Goal: Information Seeking & Learning: Learn about a topic

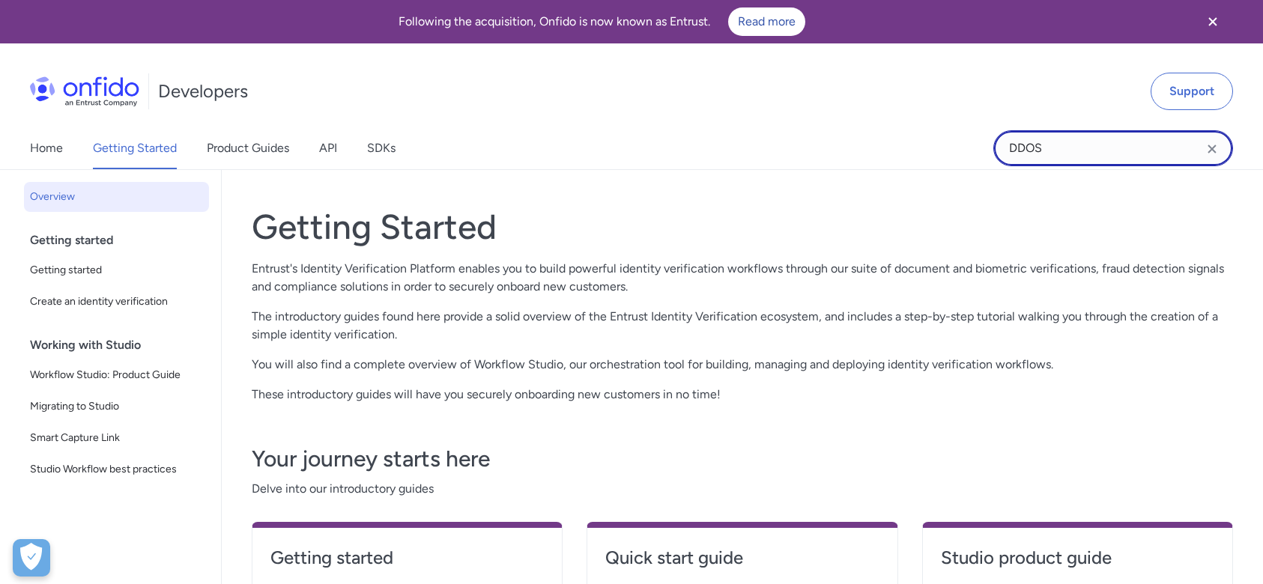
click at [1041, 149] on input "DDOS" at bounding box center [1113, 148] width 240 height 36
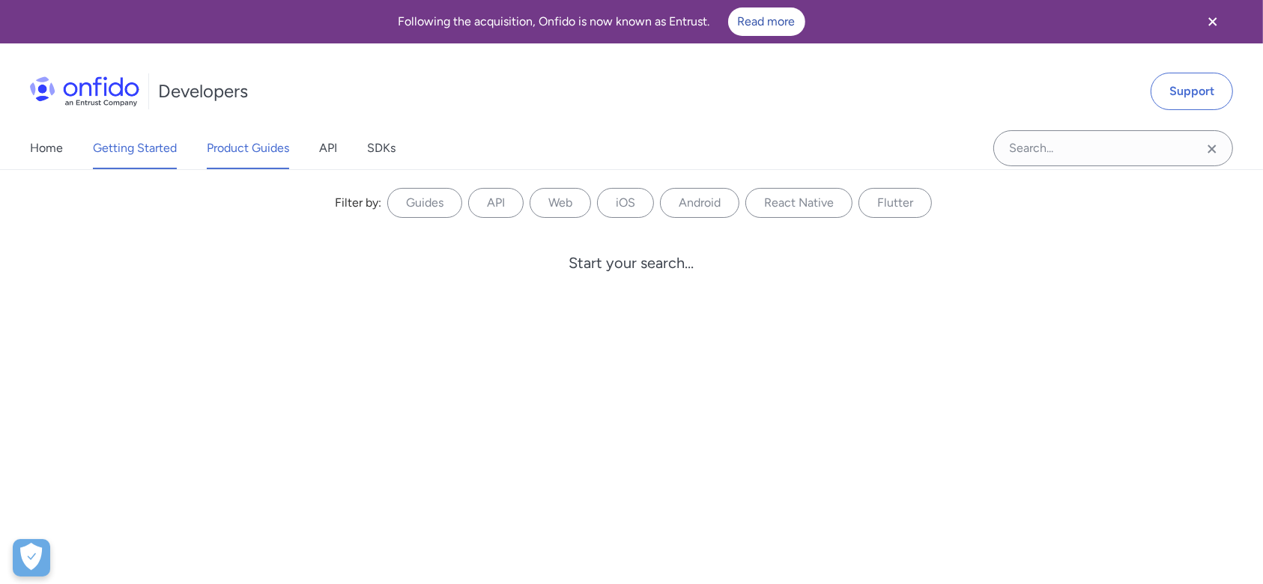
click at [267, 159] on link "Product Guides" at bounding box center [248, 148] width 82 height 42
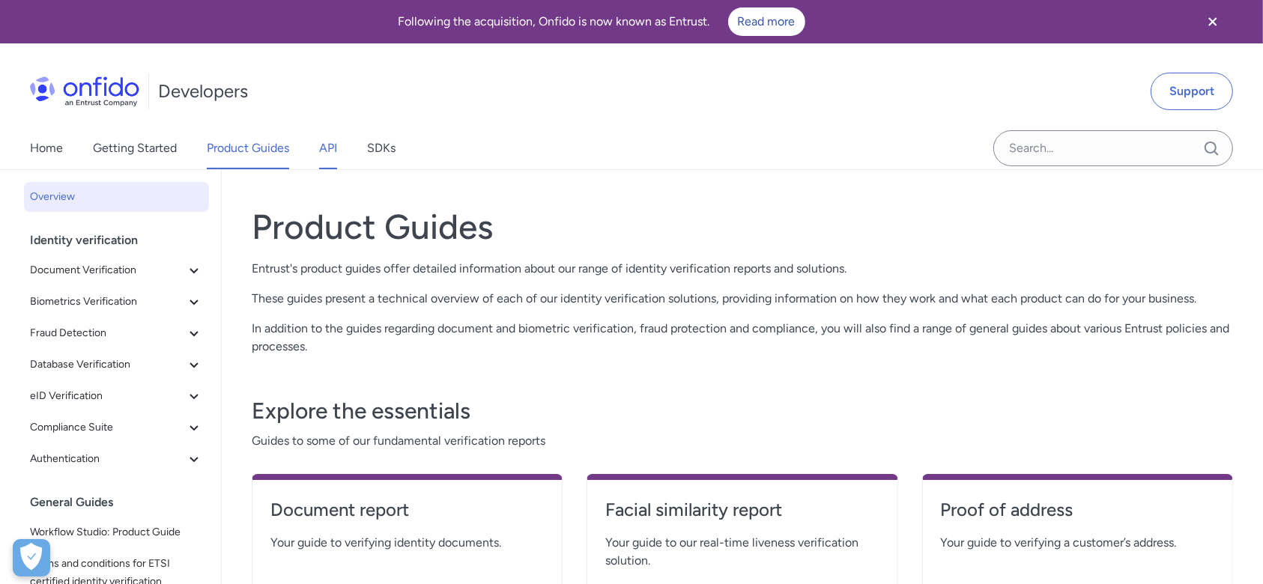
click at [324, 148] on link "API" at bounding box center [328, 148] width 18 height 42
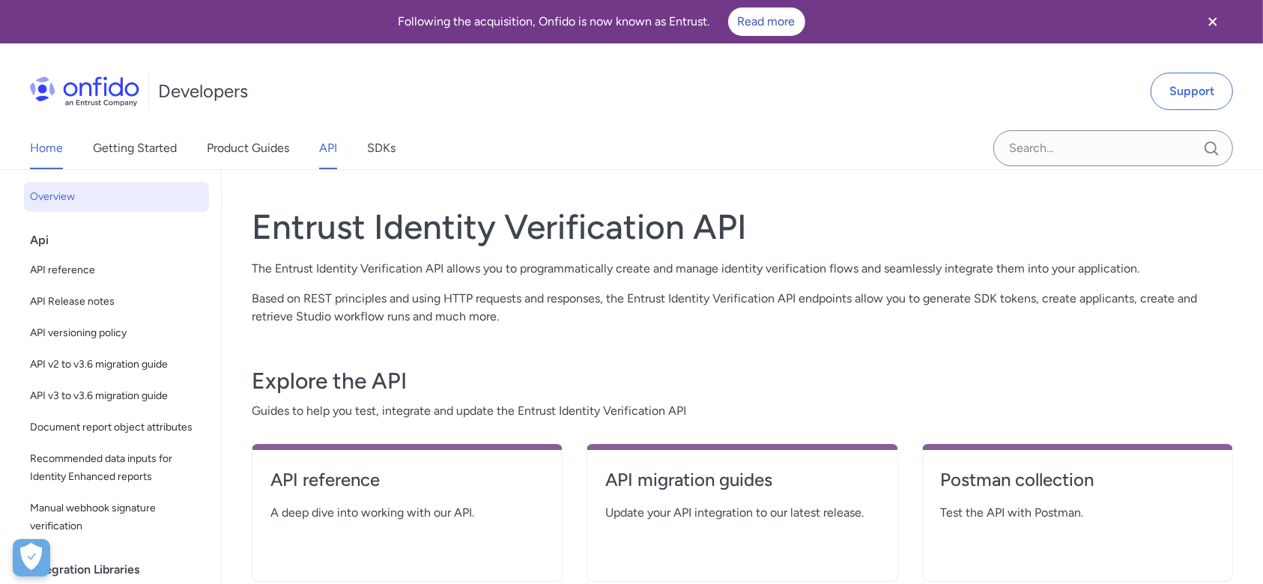
click at [37, 149] on link "Home" at bounding box center [46, 148] width 33 height 42
